Goal: Transaction & Acquisition: Purchase product/service

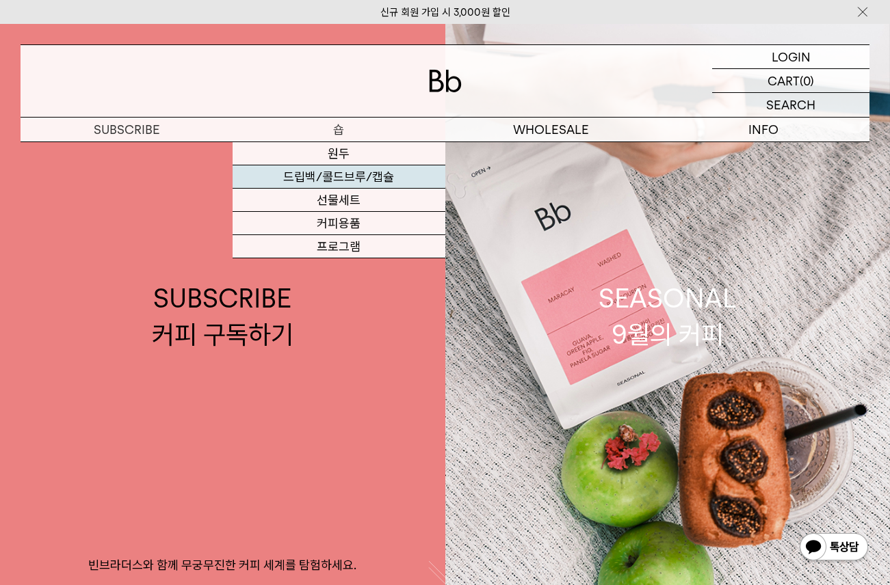
click at [321, 178] on link "드립백/콜드브루/캡슐" at bounding box center [338, 176] width 212 height 23
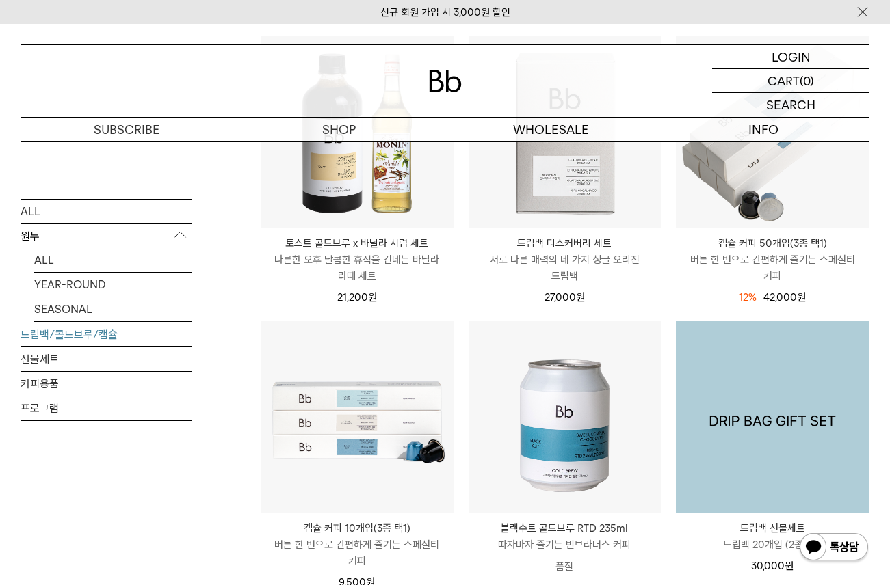
scroll to position [205, 0]
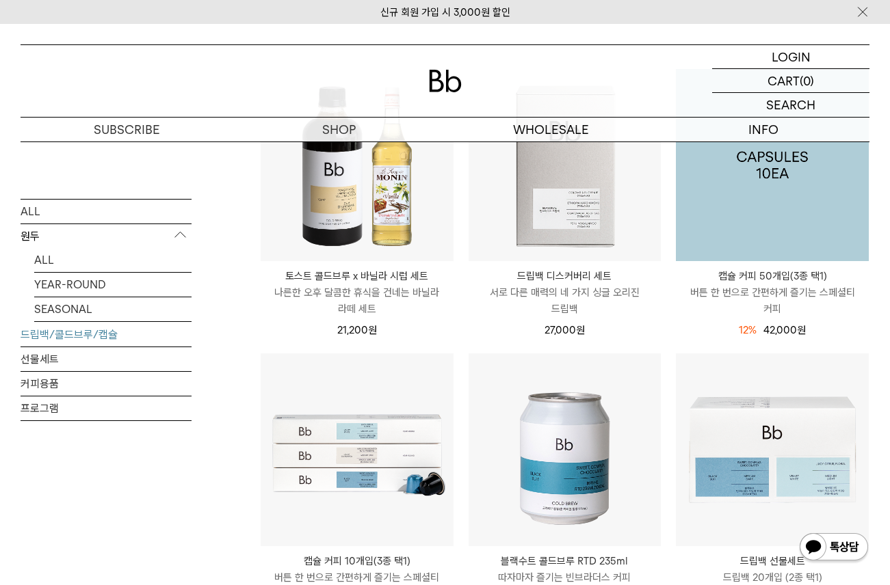
click at [737, 189] on img at bounding box center [772, 165] width 193 height 193
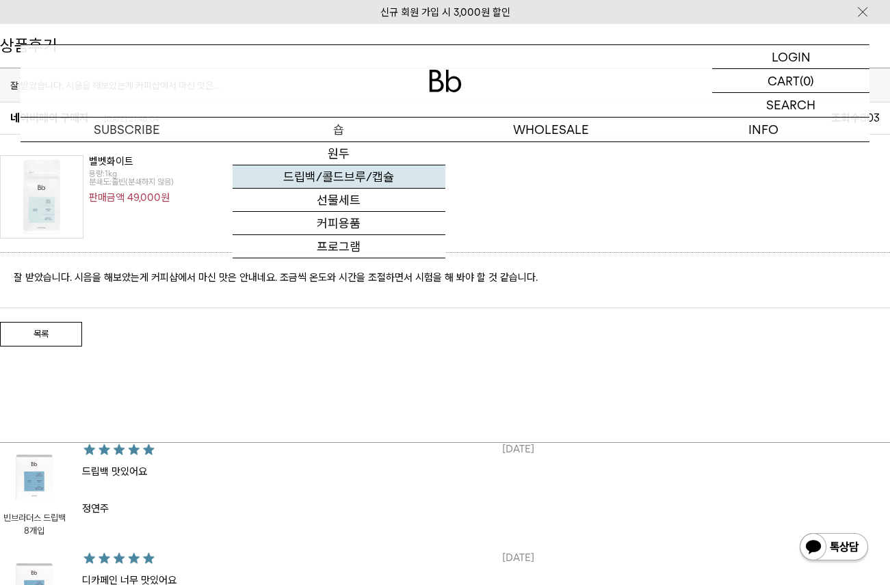
click at [330, 180] on link "드립백/콜드브루/캡슐" at bounding box center [338, 176] width 212 height 23
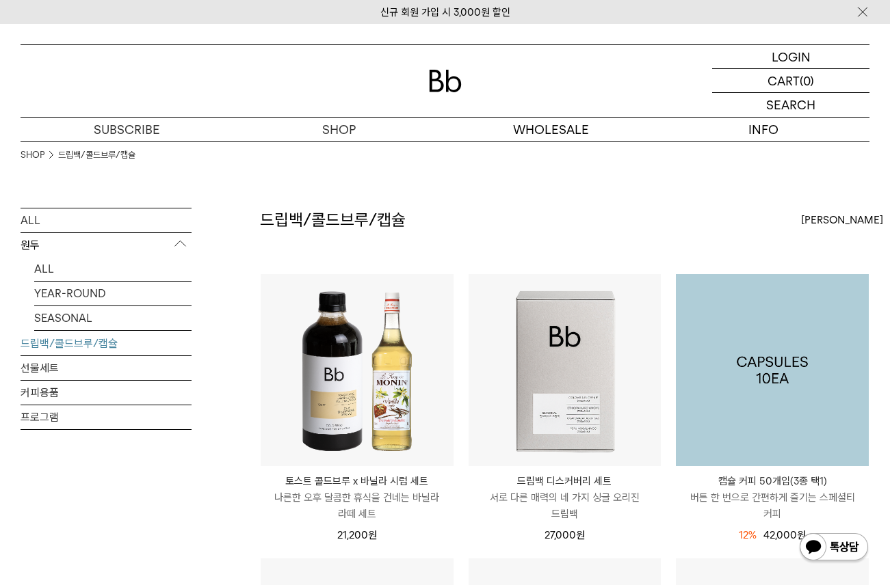
click at [784, 377] on img at bounding box center [772, 370] width 193 height 193
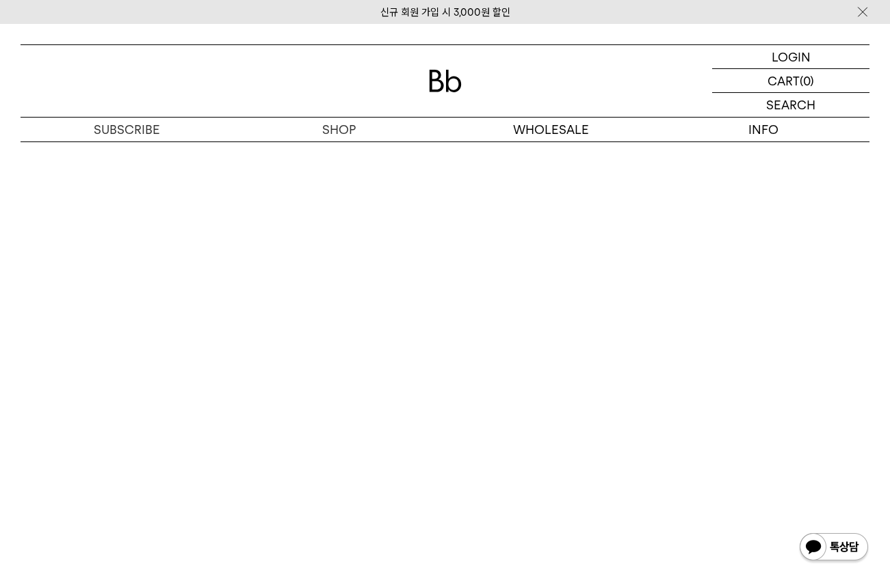
scroll to position [2051, 0]
